Goal: Information Seeking & Learning: Learn about a topic

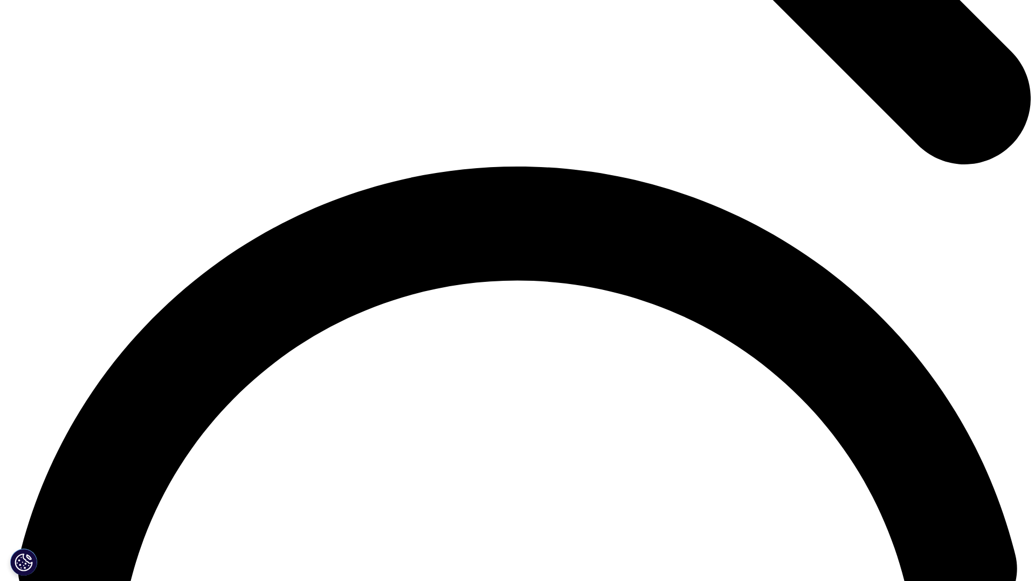
scroll to position [1895, 0]
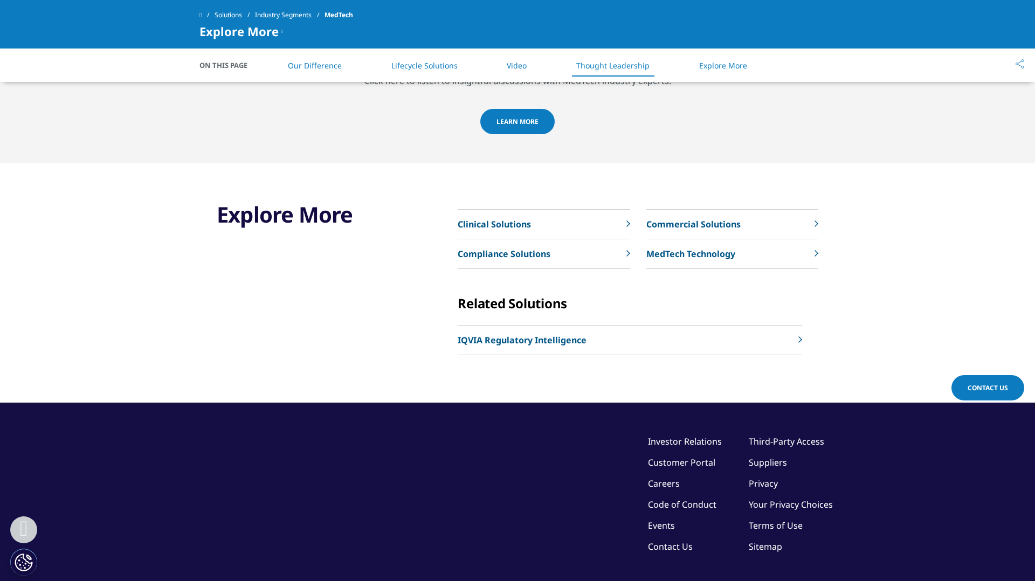
click at [814, 223] on icon at bounding box center [816, 223] width 4 height 6
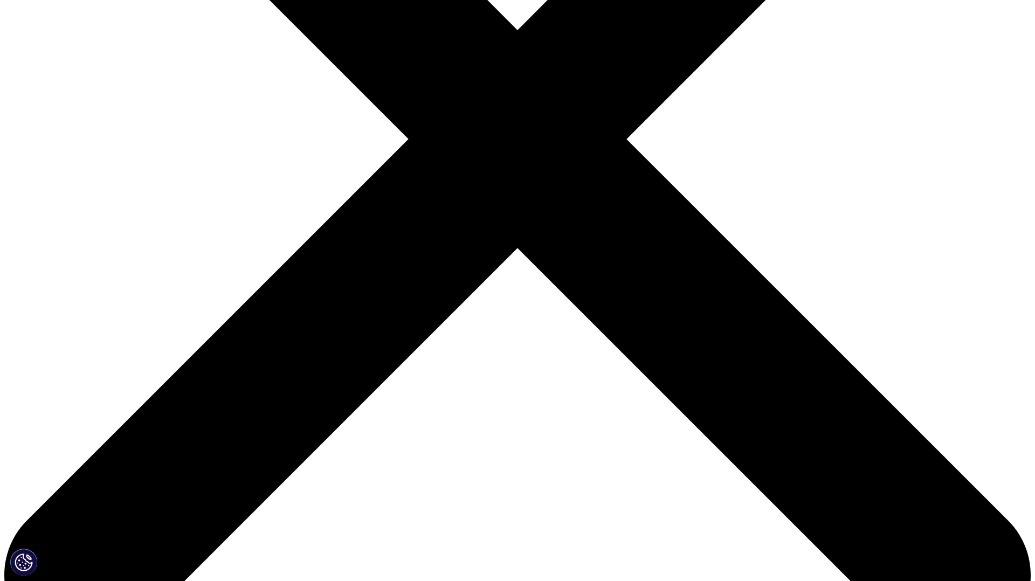
scroll to position [545, 0]
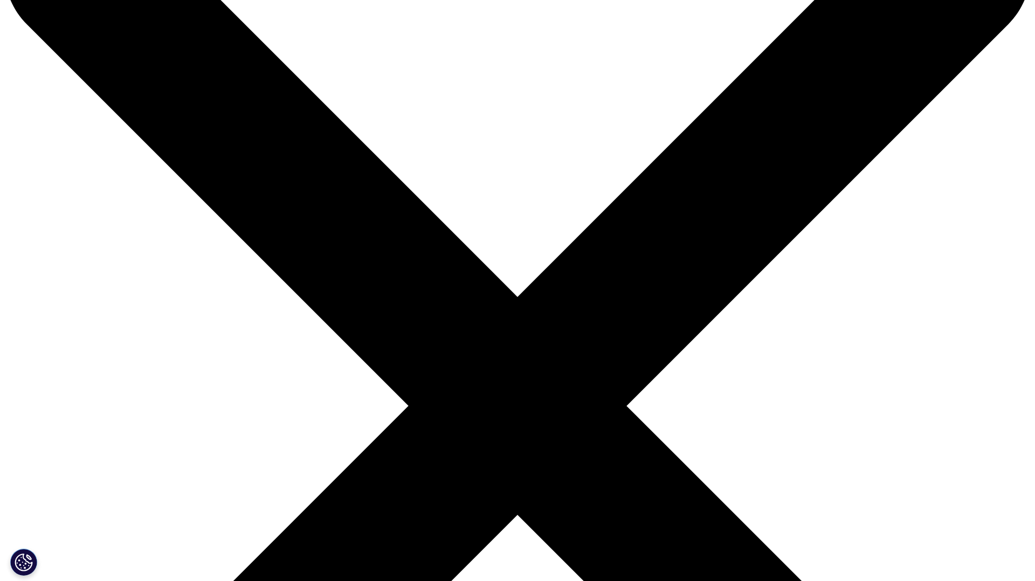
scroll to position [0, 0]
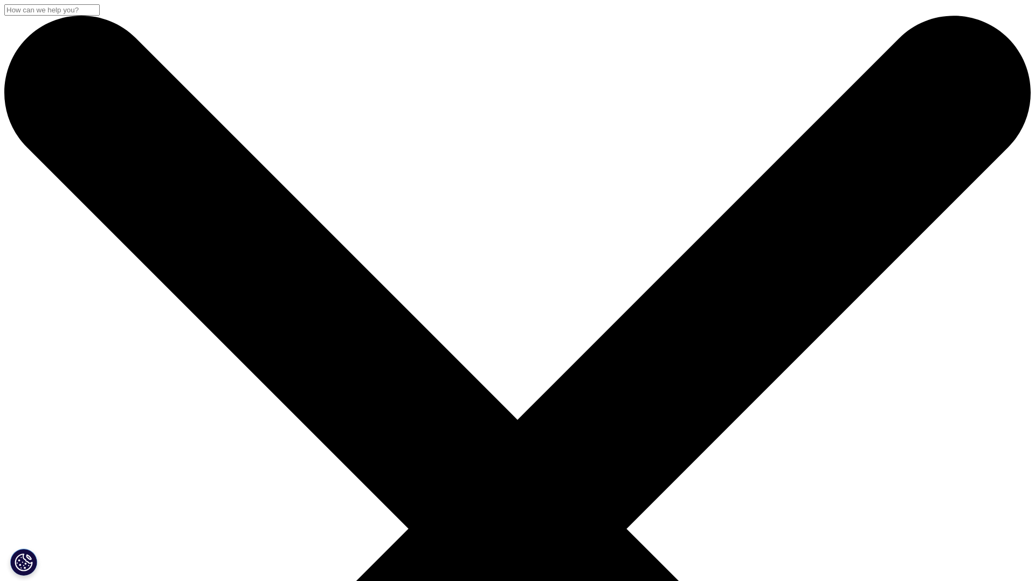
click at [100, 16] on input "Search" at bounding box center [51, 9] width 95 height 11
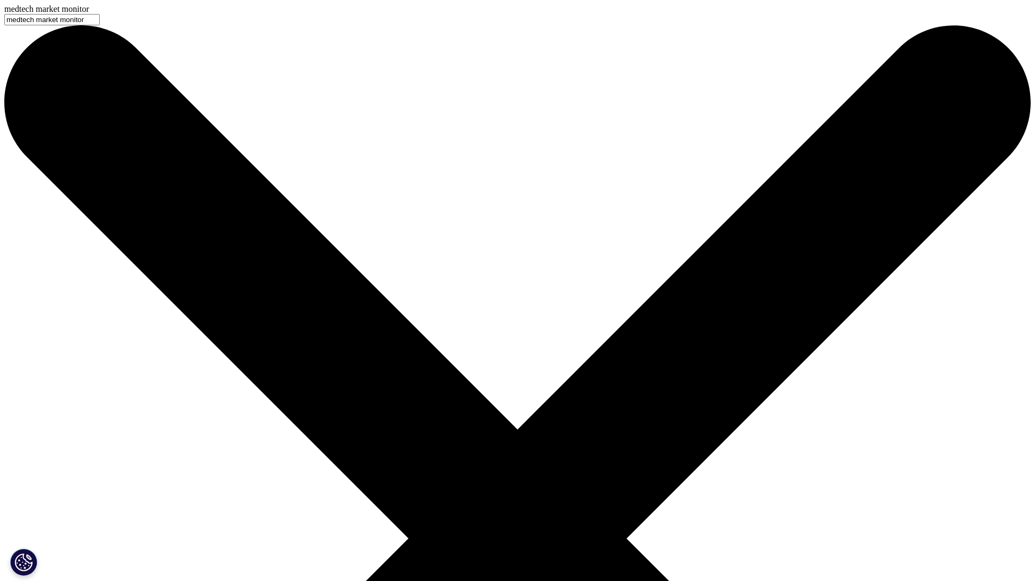
type input "medtech market monitor"
click at [754, 88] on icon "Clear" at bounding box center [517, 538] width 1026 height 1026
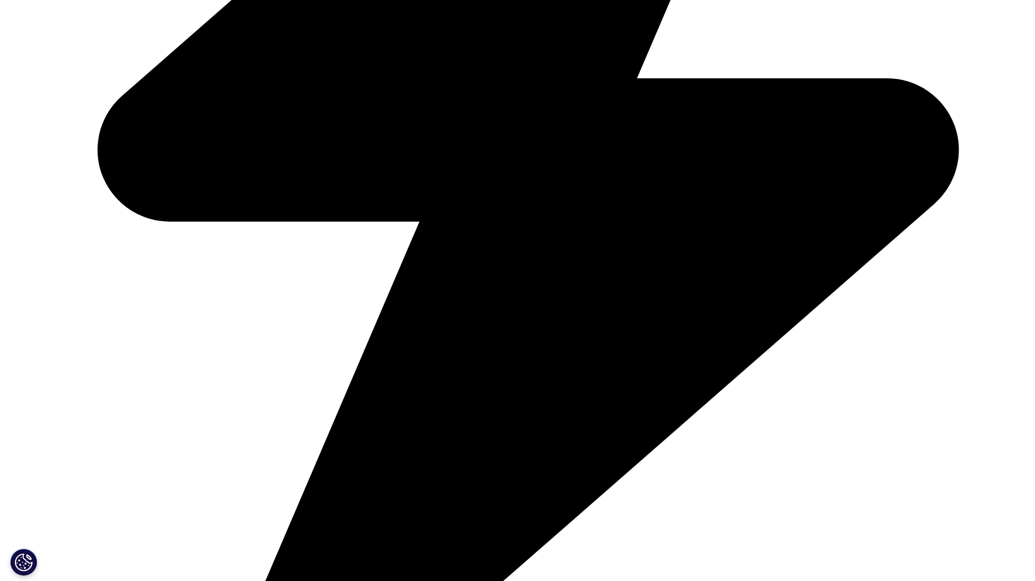
scroll to position [723, 0]
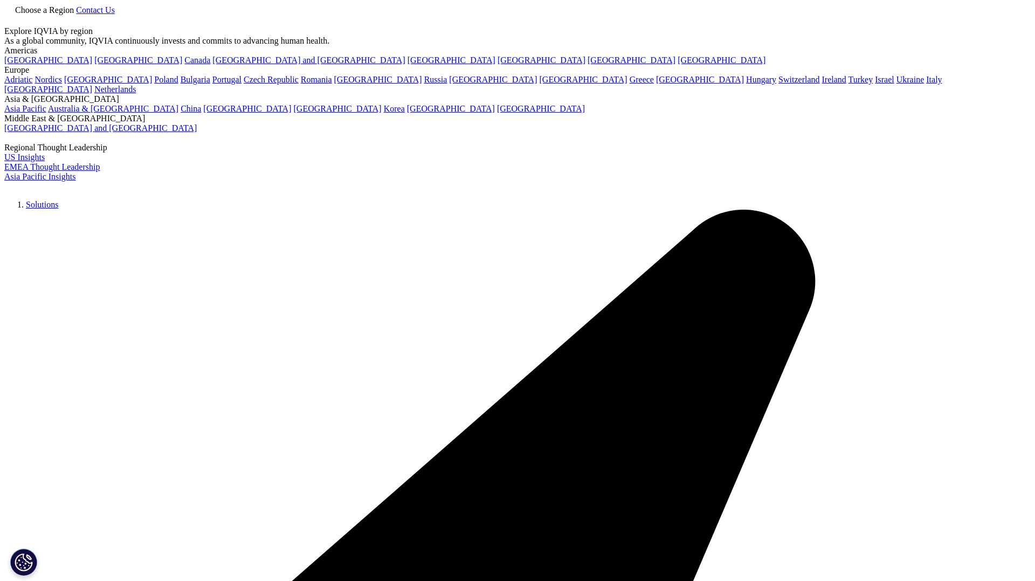
type input "medtech market monitor"
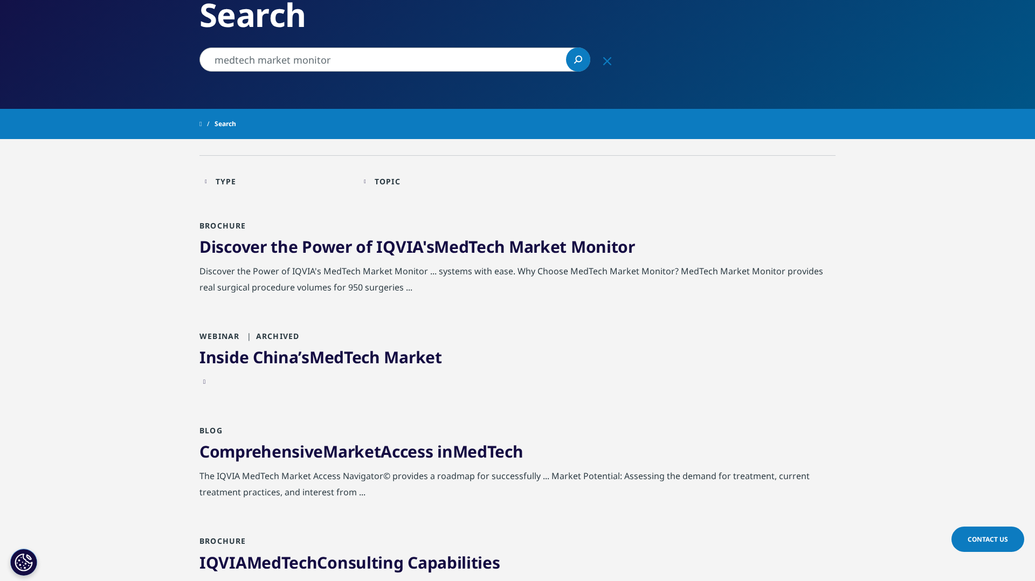
scroll to position [122, 0]
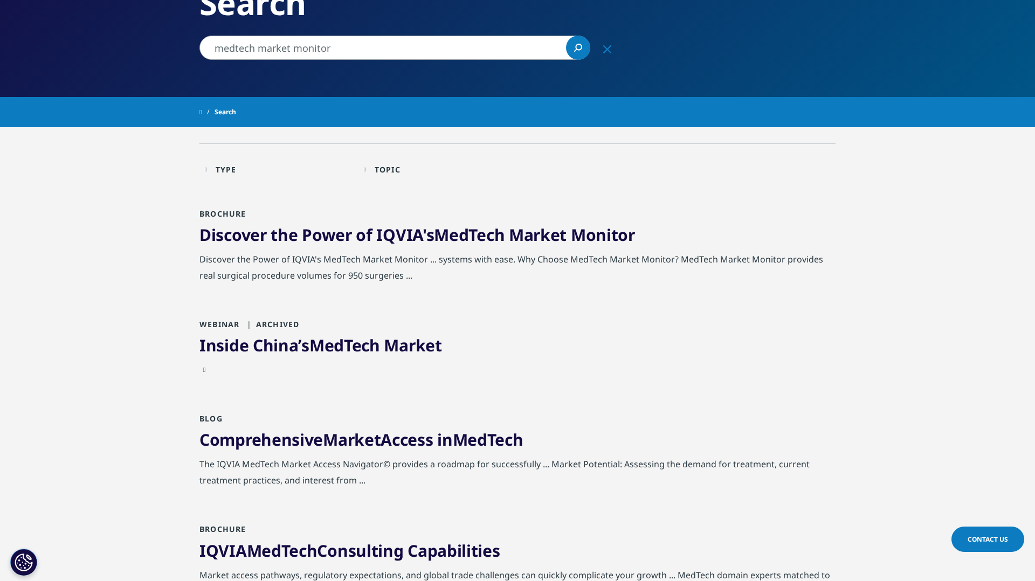
click at [425, 240] on link "Discover the Power of IQVIA's MedTech Market Monitor" at bounding box center [416, 235] width 435 height 22
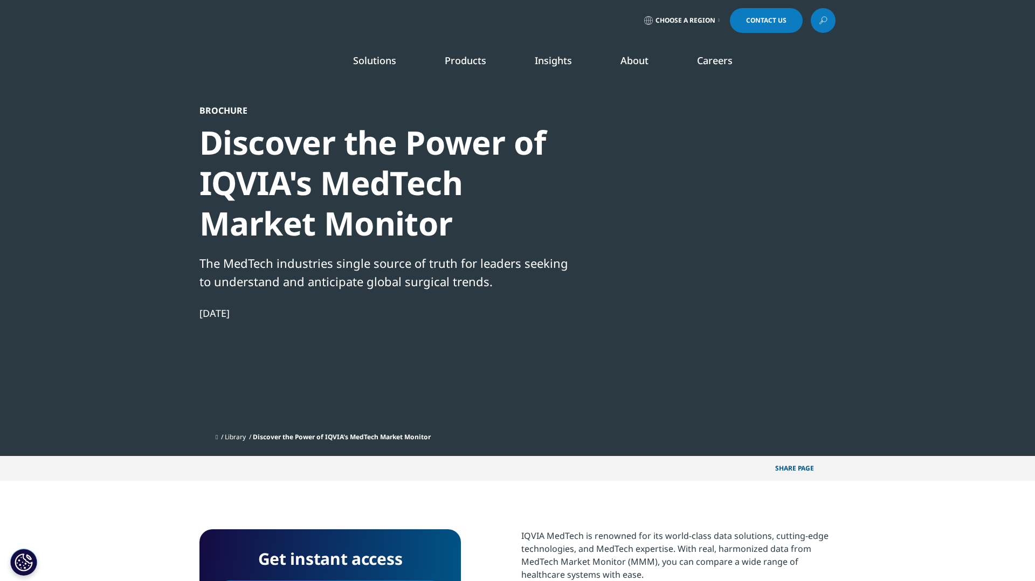
scroll to position [407, 636]
